Goal: Navigation & Orientation: Find specific page/section

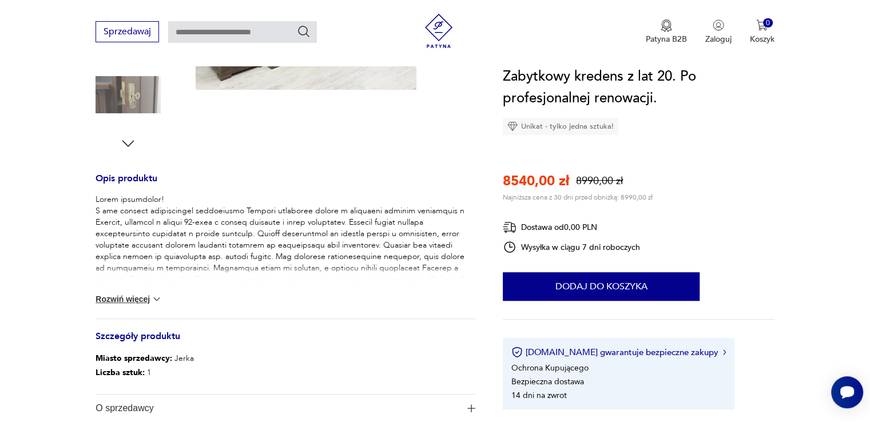
scroll to position [371, 0]
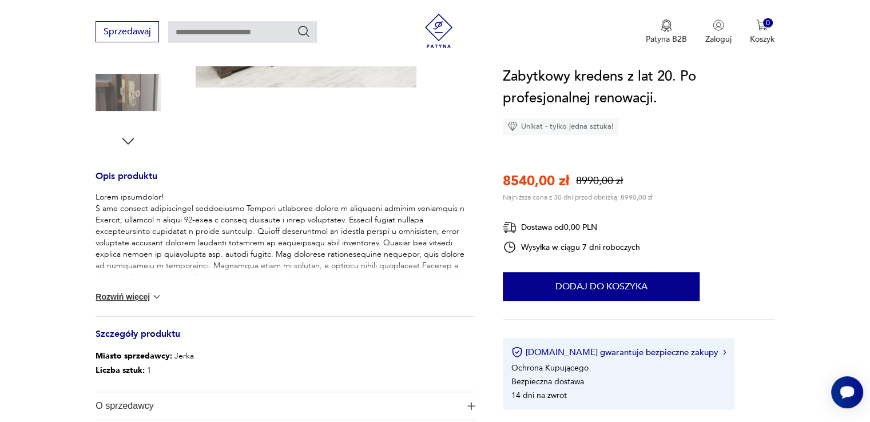
click at [129, 296] on button "Rozwiń więcej" at bounding box center [128, 296] width 66 height 11
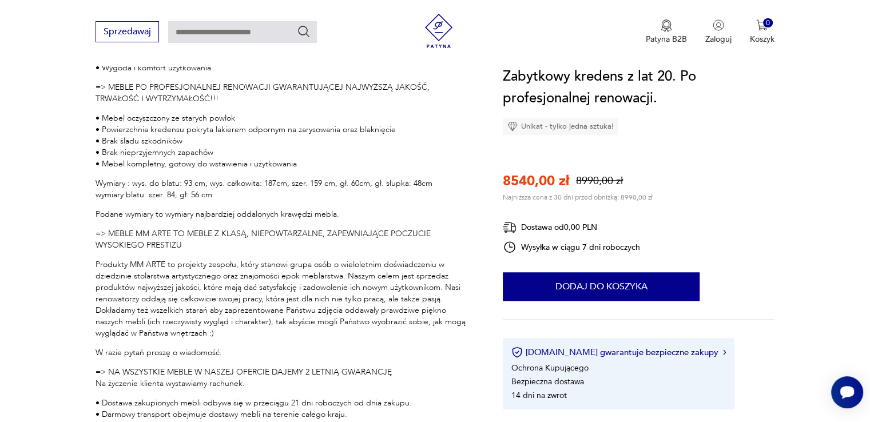
scroll to position [752, 0]
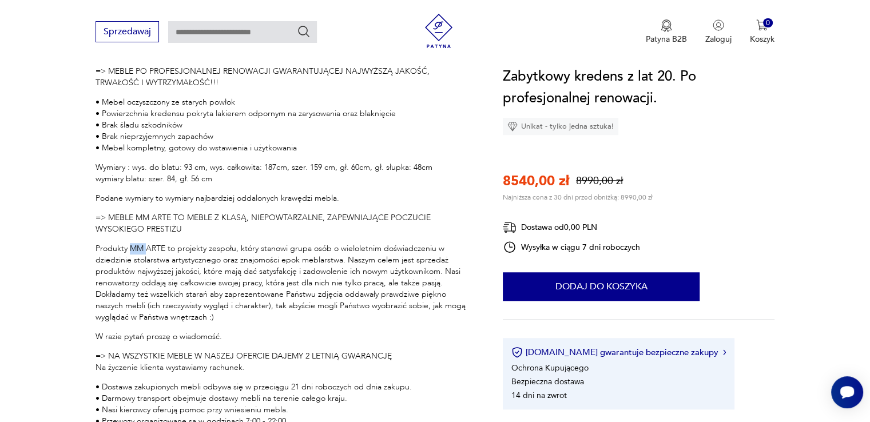
drag, startPoint x: 129, startPoint y: 247, endPoint x: 147, endPoint y: 247, distance: 18.3
click at [147, 247] on p "Produkty MM ARTE to projekty zespołu, który stanowi grupa osób o wieloletnim do…" at bounding box center [285, 283] width 380 height 80
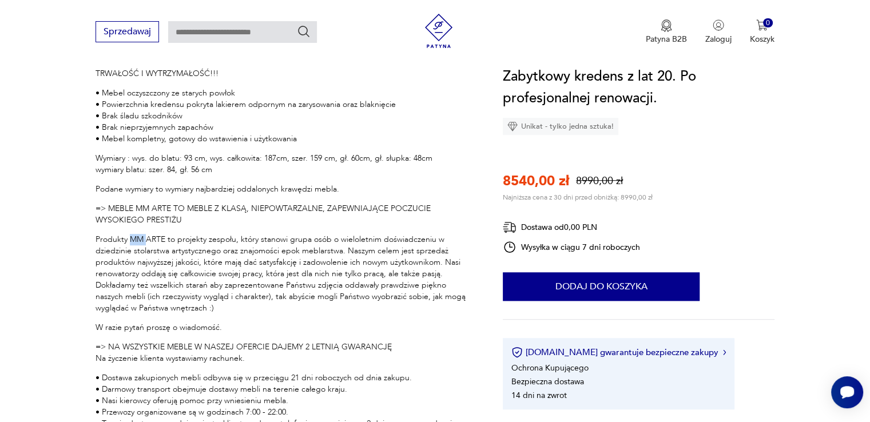
scroll to position [759, 0]
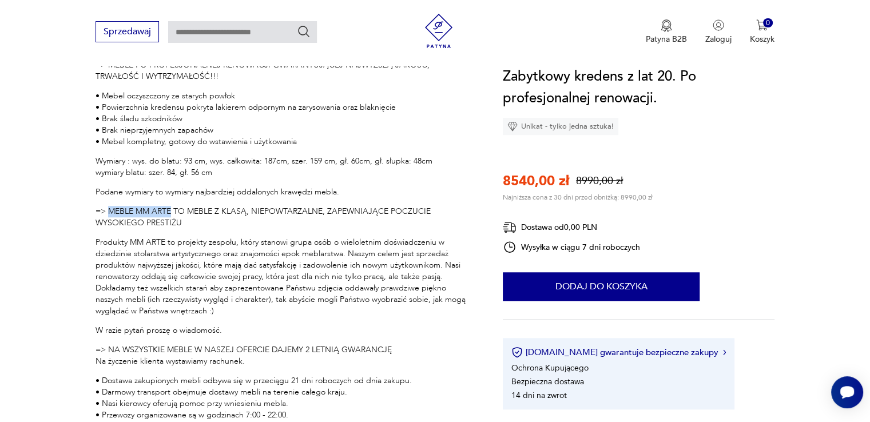
drag, startPoint x: 110, startPoint y: 211, endPoint x: 169, endPoint y: 213, distance: 59.5
click at [169, 213] on p "=> MEBLE MM ARTE TO MEBLE Z KLASĄ, NIEPOWTARZALNE, ZAPEWNIAJĄCE POCZUCIE WYSOKI…" at bounding box center [285, 217] width 380 height 23
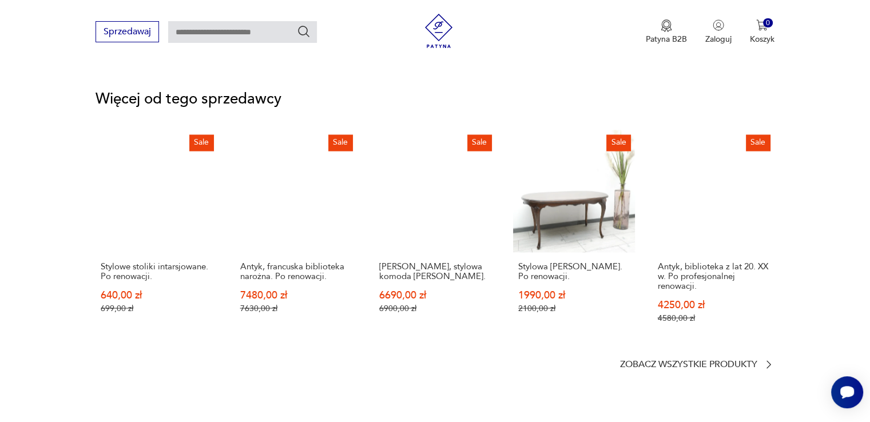
scroll to position [2002, 0]
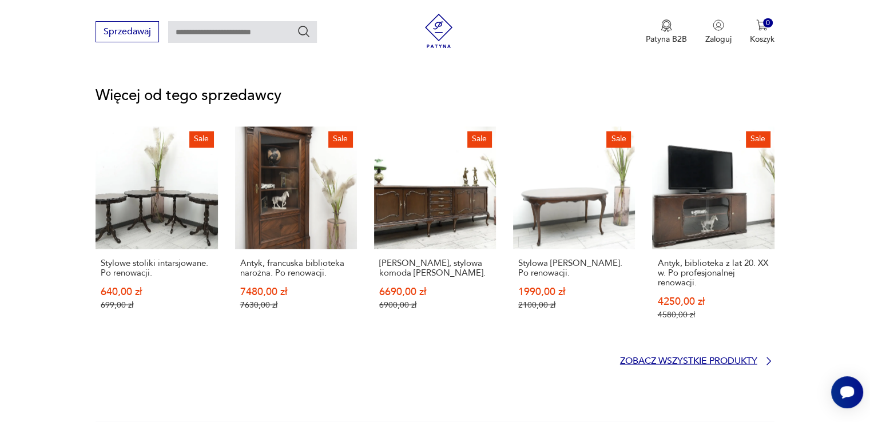
click at [673, 360] on p "Zobacz wszystkie produkty" at bounding box center [688, 360] width 137 height 7
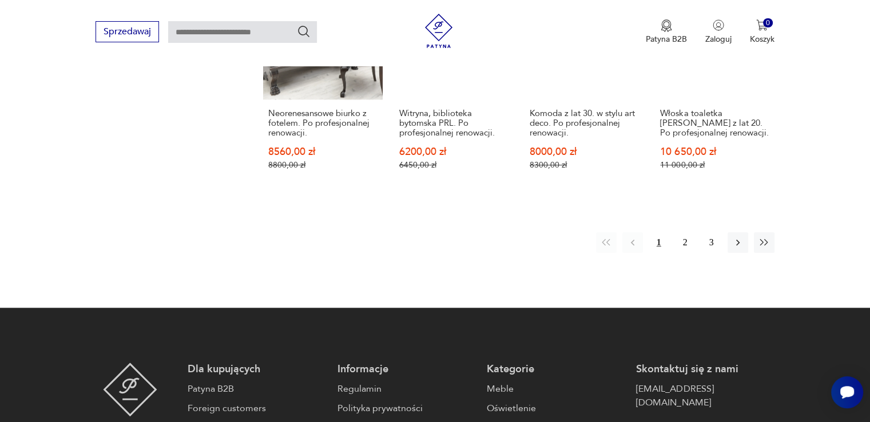
scroll to position [1055, 0]
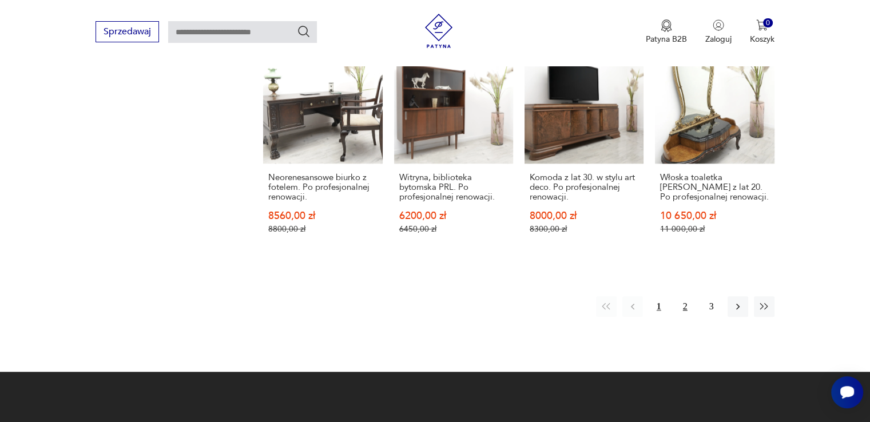
click at [684, 304] on button "2" at bounding box center [685, 306] width 21 height 21
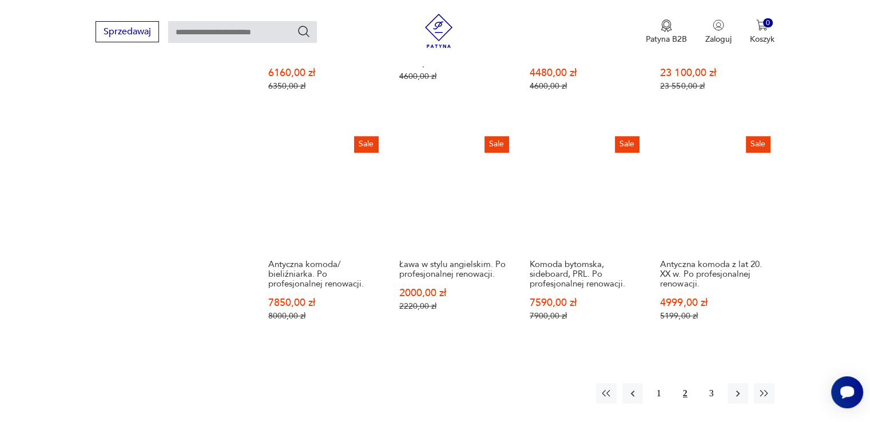
scroll to position [1060, 0]
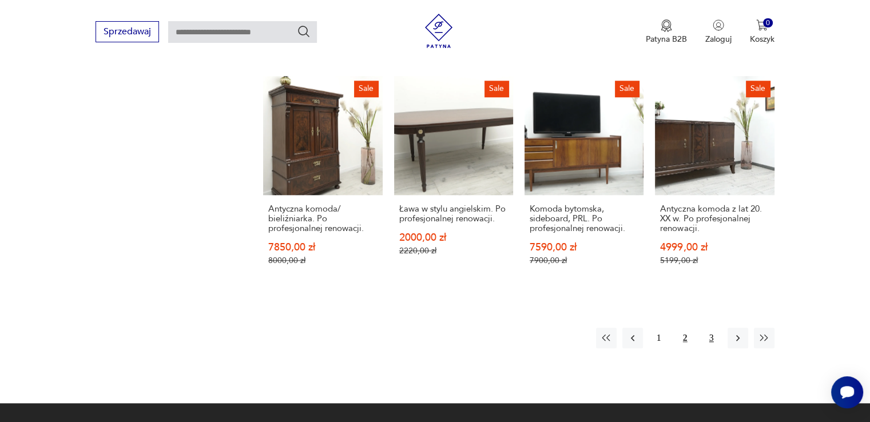
click at [708, 337] on button "3" at bounding box center [711, 338] width 21 height 21
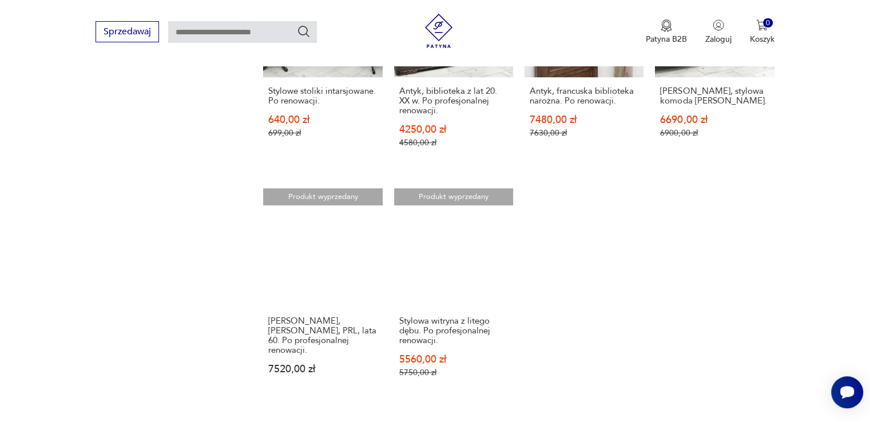
scroll to position [740, 0]
